Goal: Navigation & Orientation: Find specific page/section

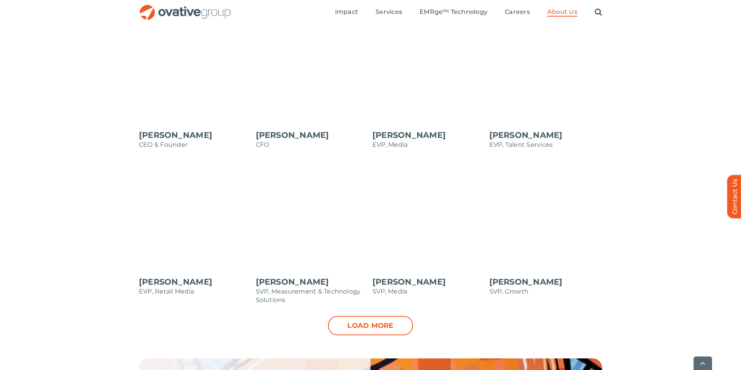
scroll to position [689, 0]
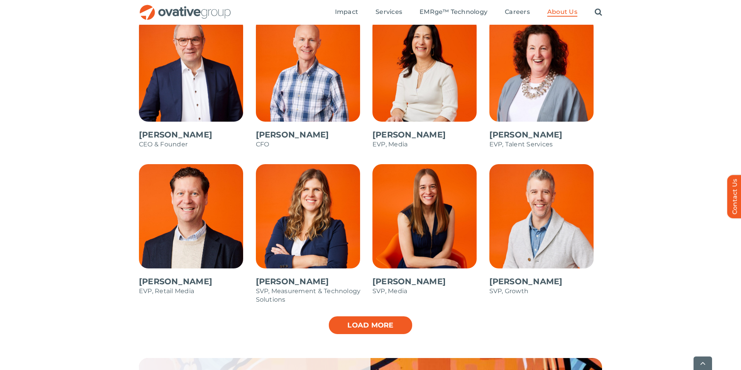
click at [394, 326] on link "Load more" at bounding box center [370, 325] width 85 height 19
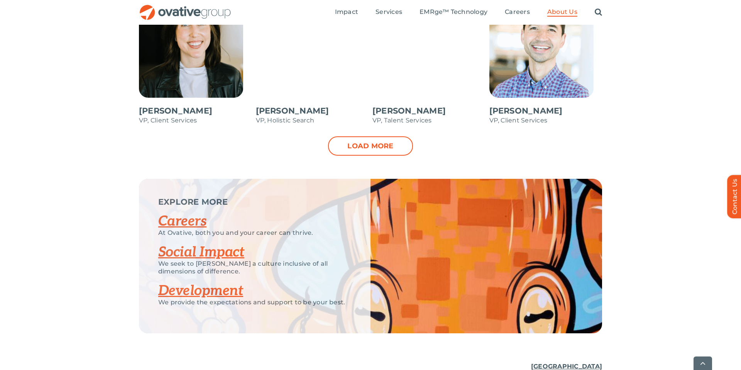
scroll to position [1173, 0]
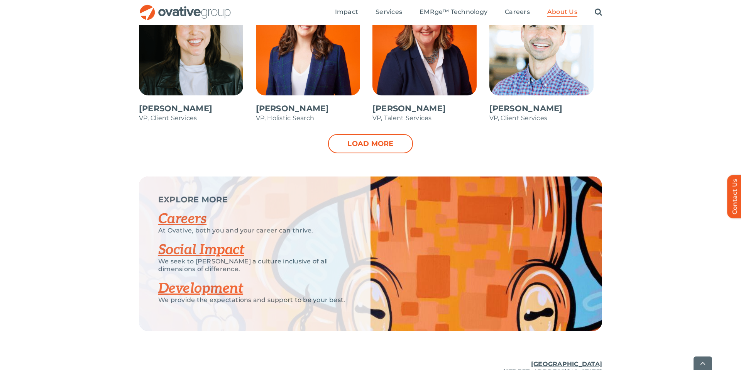
click at [390, 148] on link "Load more" at bounding box center [370, 143] width 85 height 19
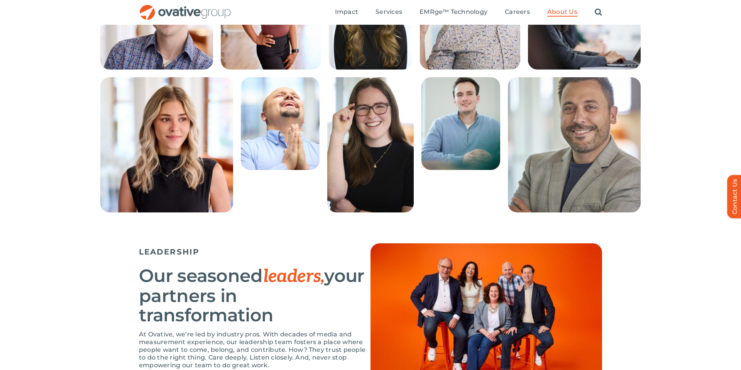
scroll to position [262, 0]
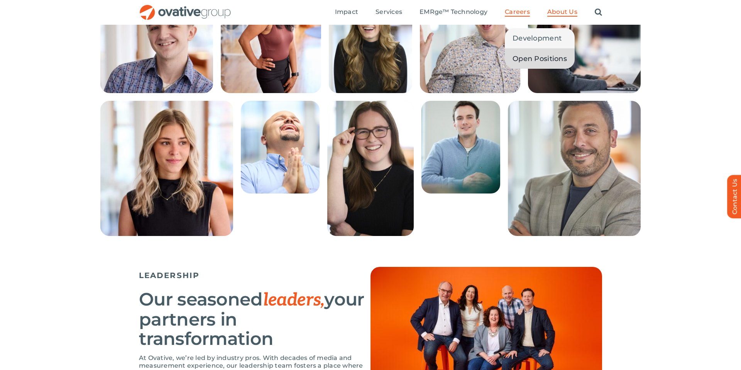
click at [541, 61] on span "Open Positions" at bounding box center [540, 58] width 54 height 11
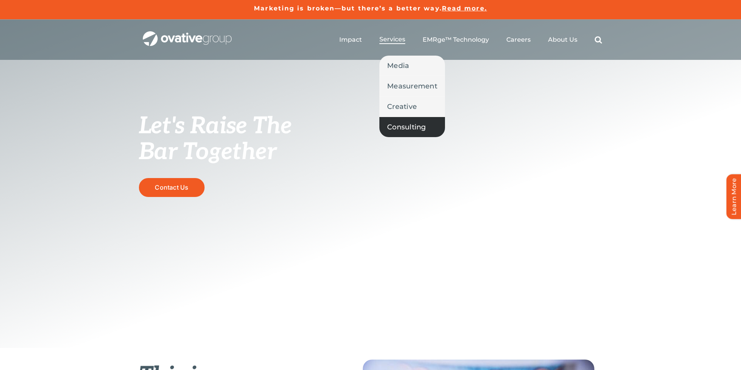
click at [407, 128] on span "Consulting" at bounding box center [406, 127] width 39 height 11
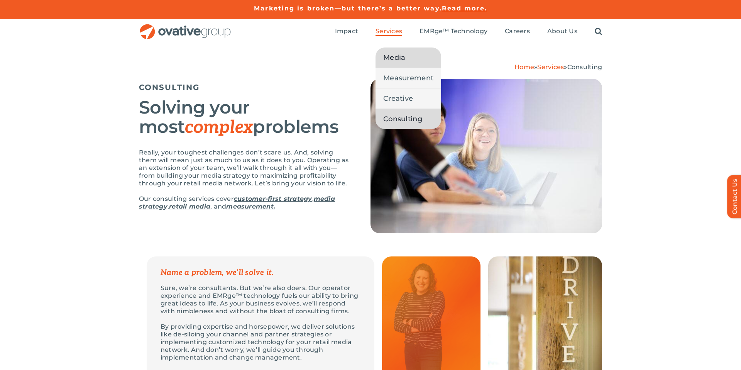
click at [397, 60] on span "Media" at bounding box center [394, 57] width 22 height 11
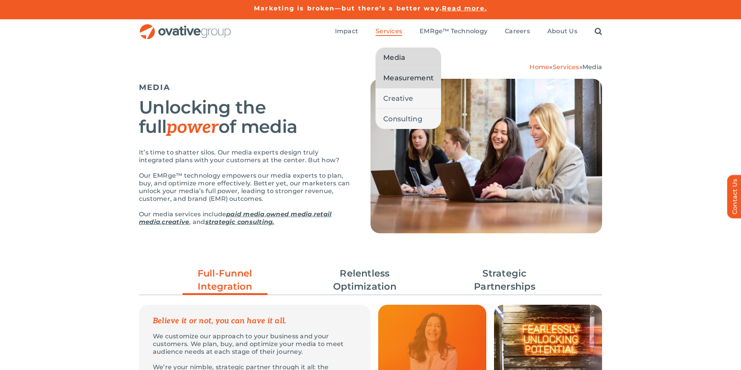
click at [400, 80] on span "Measurement" at bounding box center [408, 78] width 50 height 11
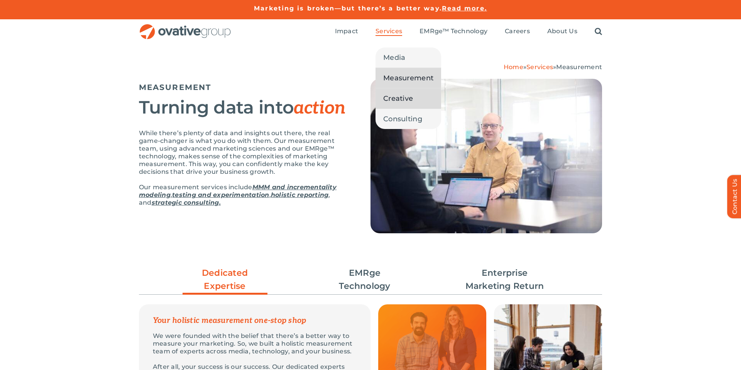
click at [397, 103] on span "Creative" at bounding box center [398, 98] width 30 height 11
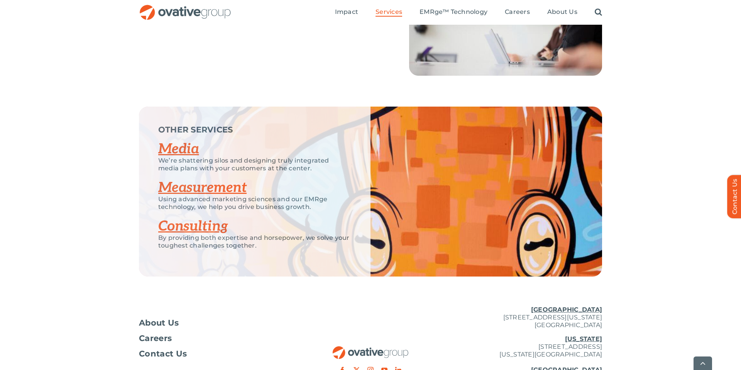
scroll to position [1108, 0]
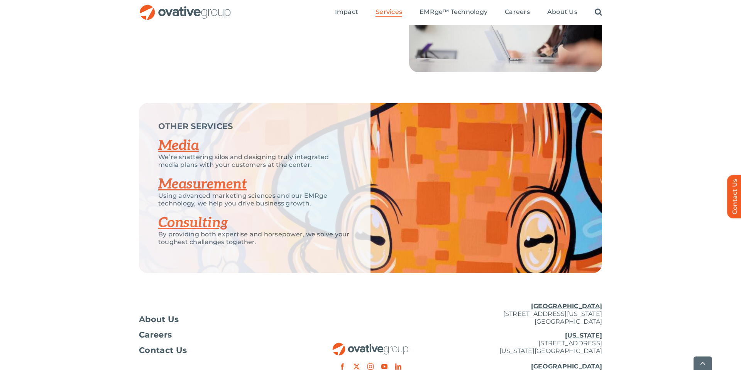
click at [179, 146] on link "Media" at bounding box center [178, 145] width 41 height 17
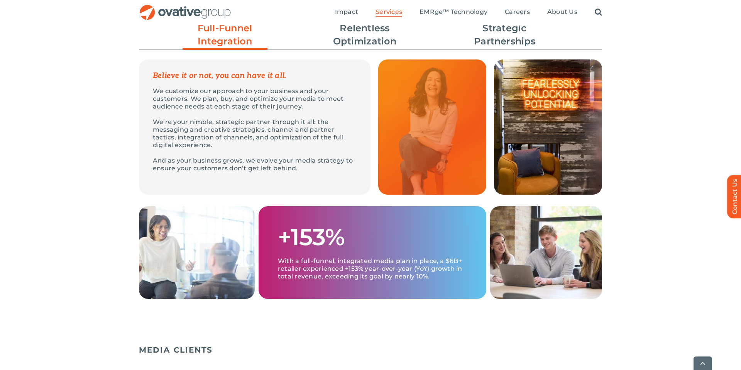
scroll to position [251, 0]
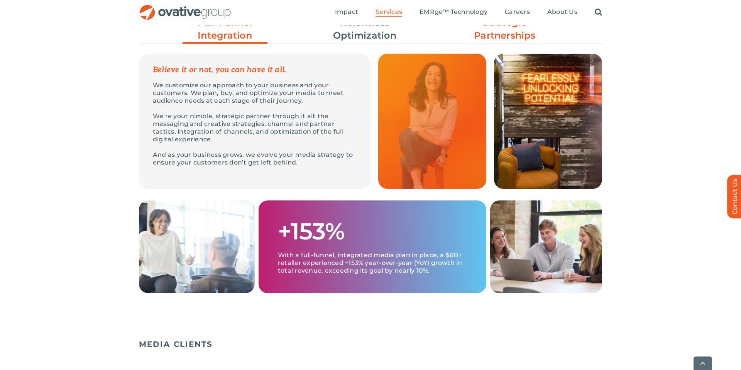
drag, startPoint x: 504, startPoint y: 35, endPoint x: 498, endPoint y: 37, distance: 6.6
click at [504, 35] on link "Strategic Partnerships" at bounding box center [505, 29] width 85 height 26
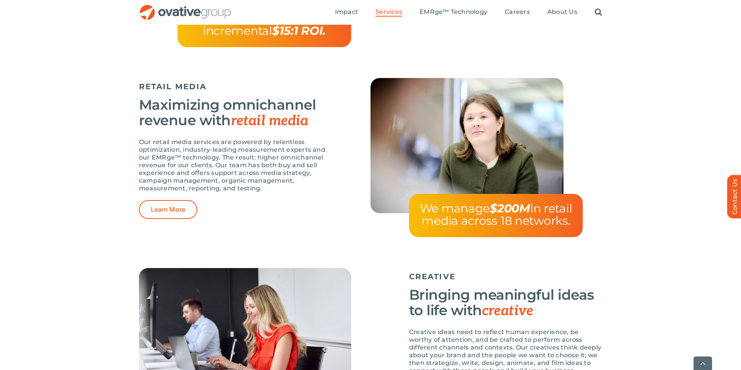
scroll to position [1014, 0]
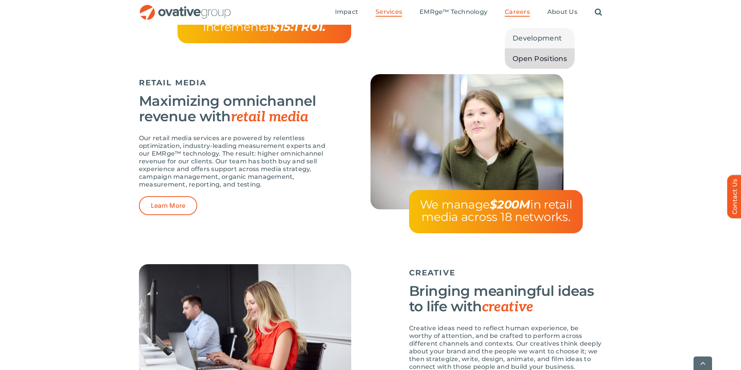
drag, startPoint x: 531, startPoint y: 60, endPoint x: 454, endPoint y: 42, distance: 79.4
click at [531, 60] on span "Open Positions" at bounding box center [540, 58] width 54 height 11
